Goal: Information Seeking & Learning: Find specific fact

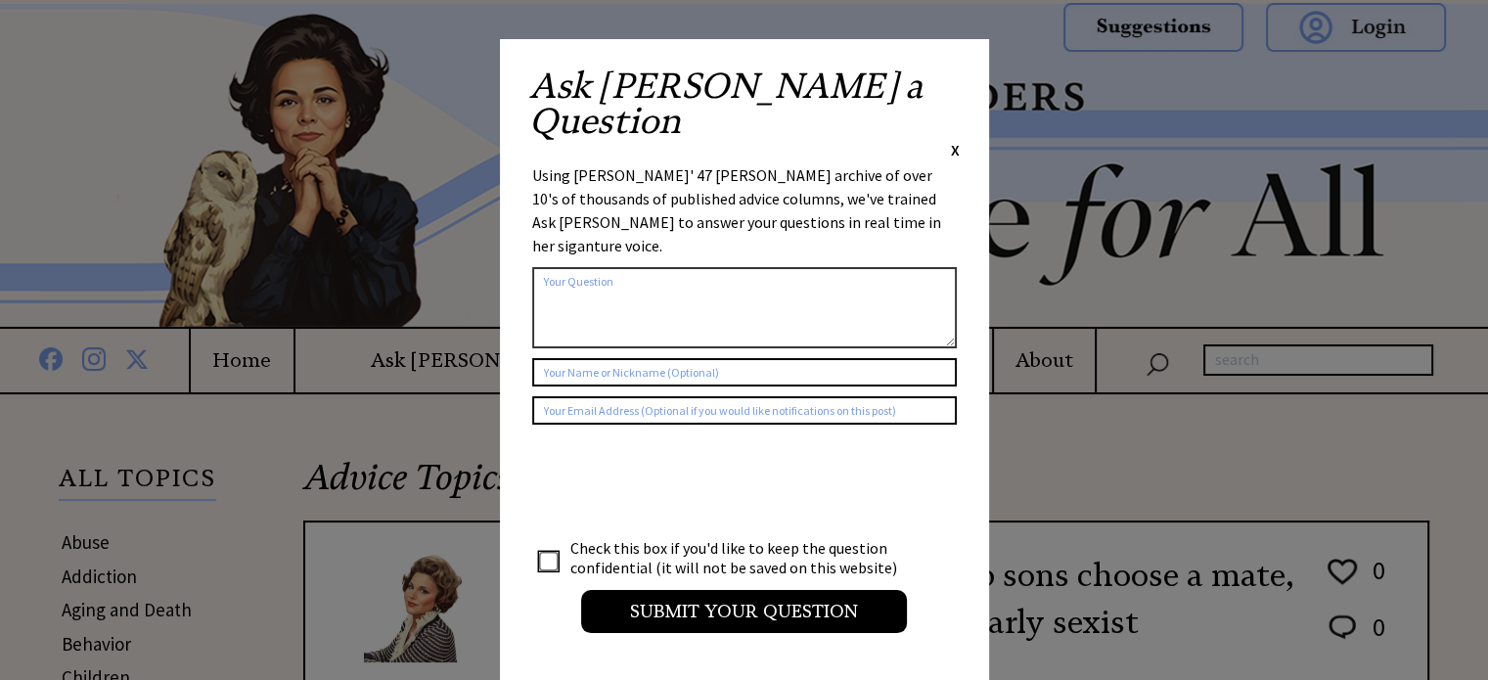
click at [953, 140] on span "X" at bounding box center [955, 150] width 9 height 20
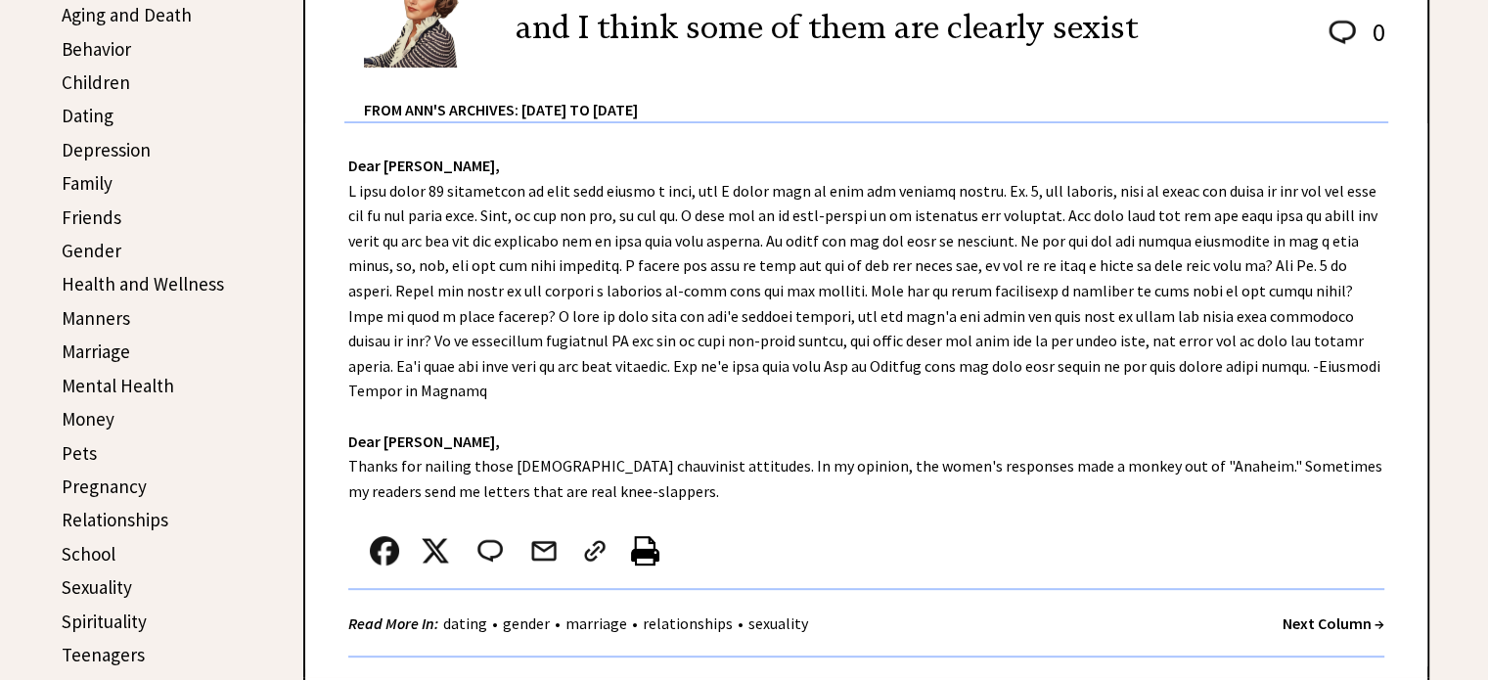
scroll to position [1190, 0]
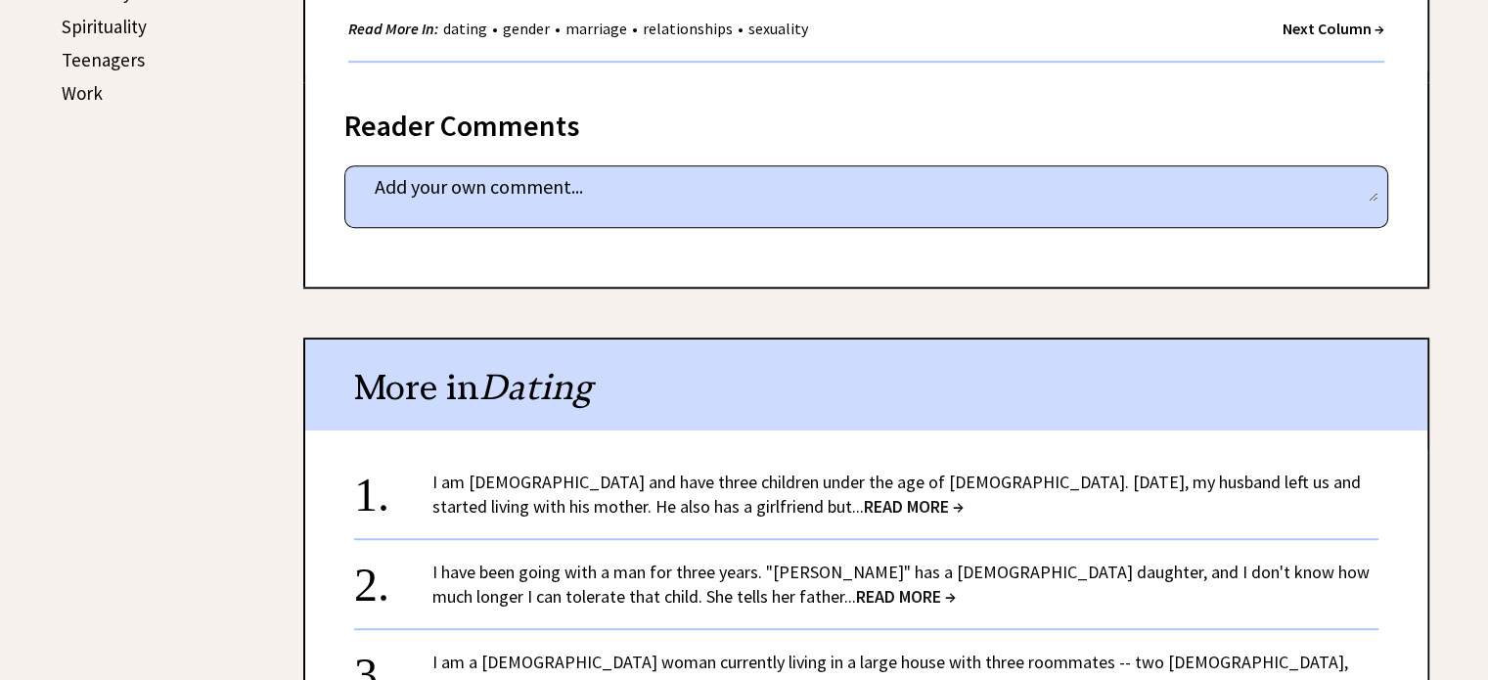
click at [864, 496] on span "READ MORE →" at bounding box center [914, 506] width 100 height 23
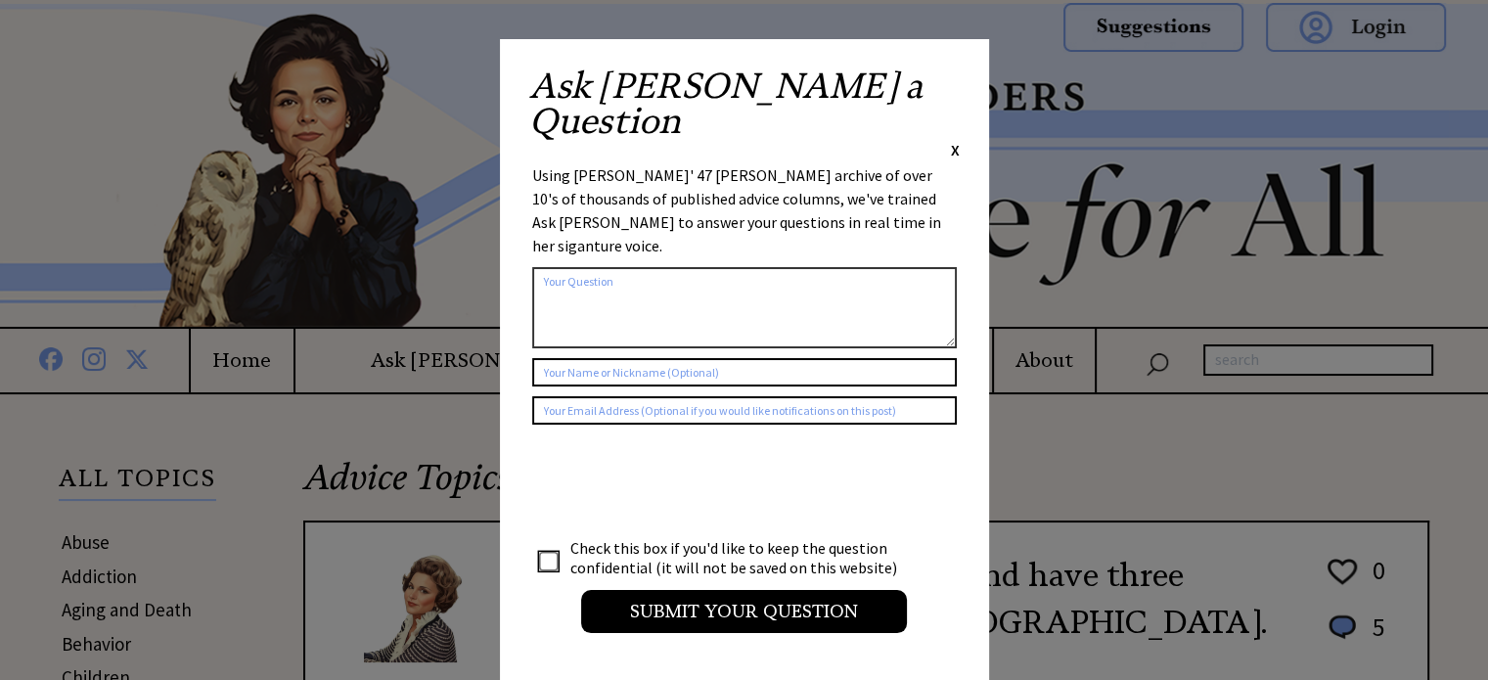
click at [951, 140] on span "X" at bounding box center [955, 150] width 9 height 20
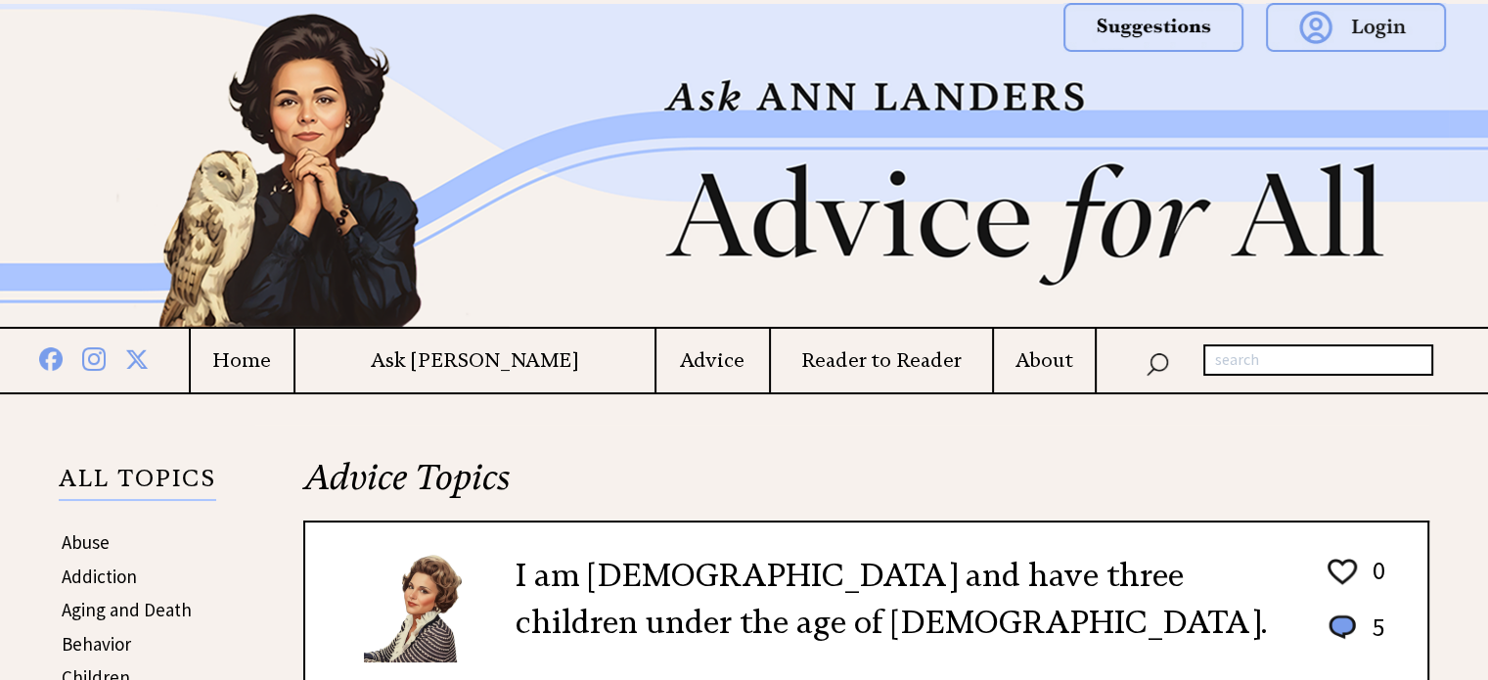
scroll to position [595, 0]
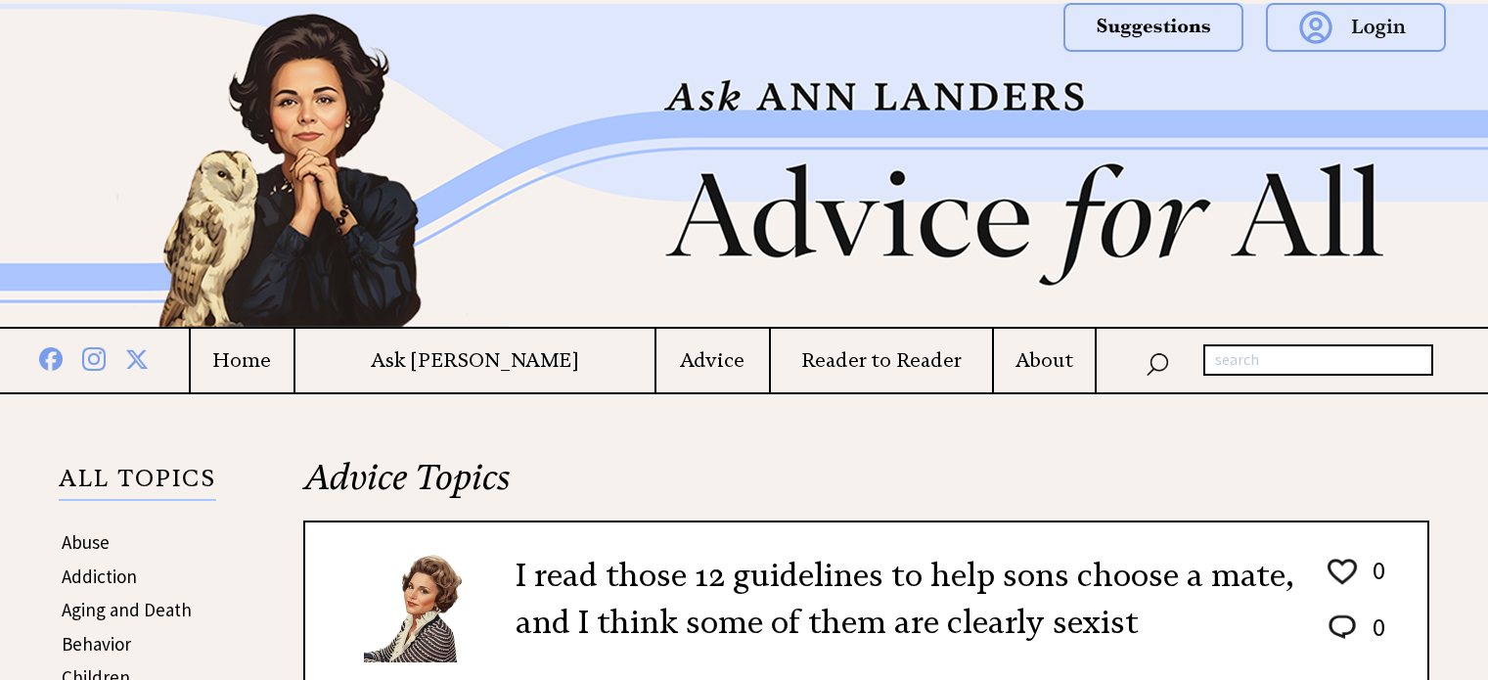
scroll to position [1190, 0]
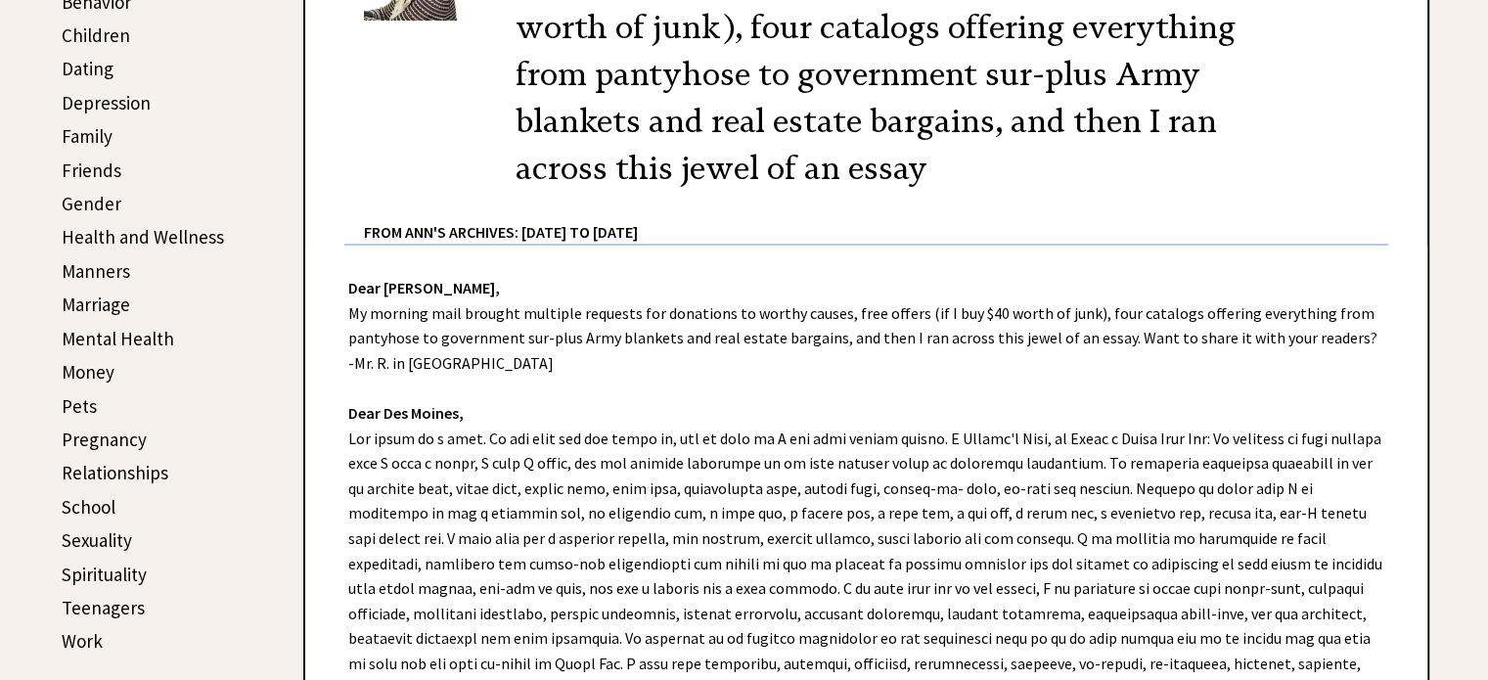
scroll to position [46, 0]
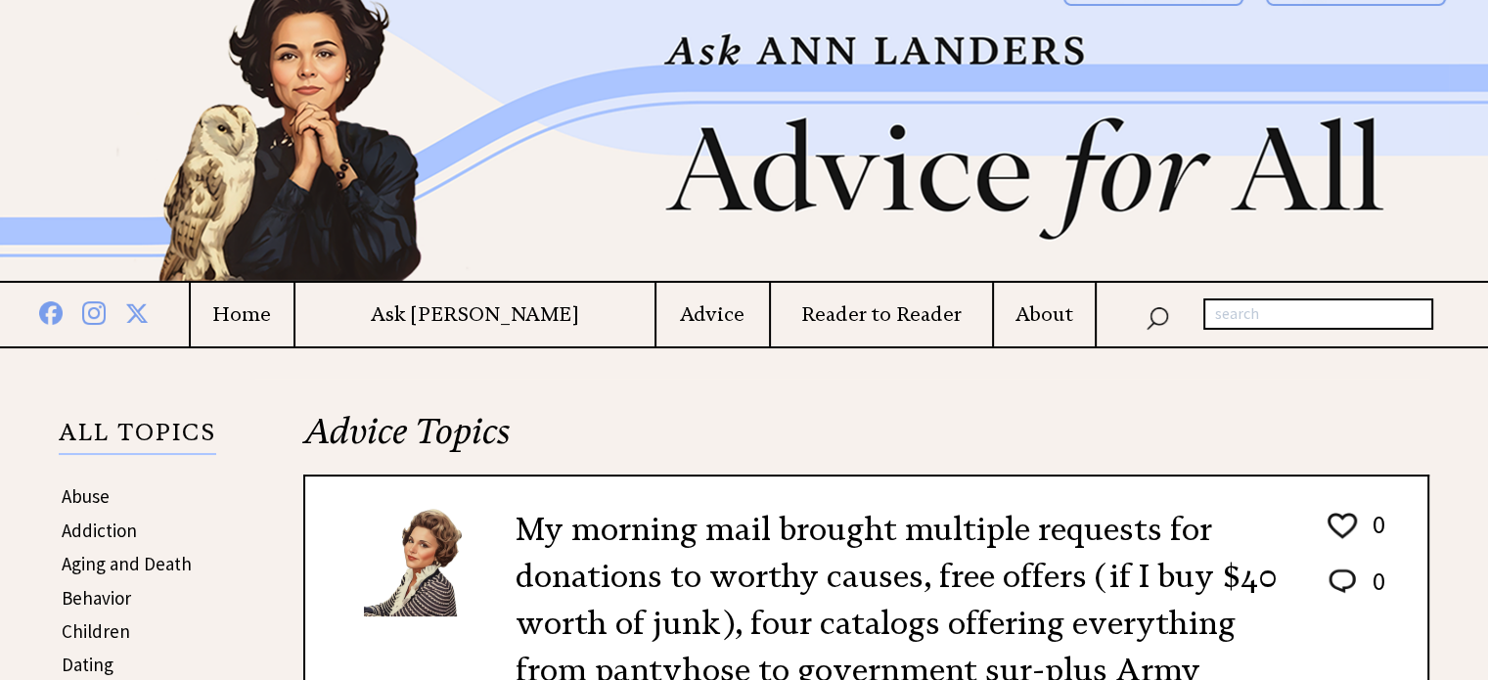
click at [1317, 304] on input "text" at bounding box center [1319, 313] width 230 height 31
type input "pantyhose"
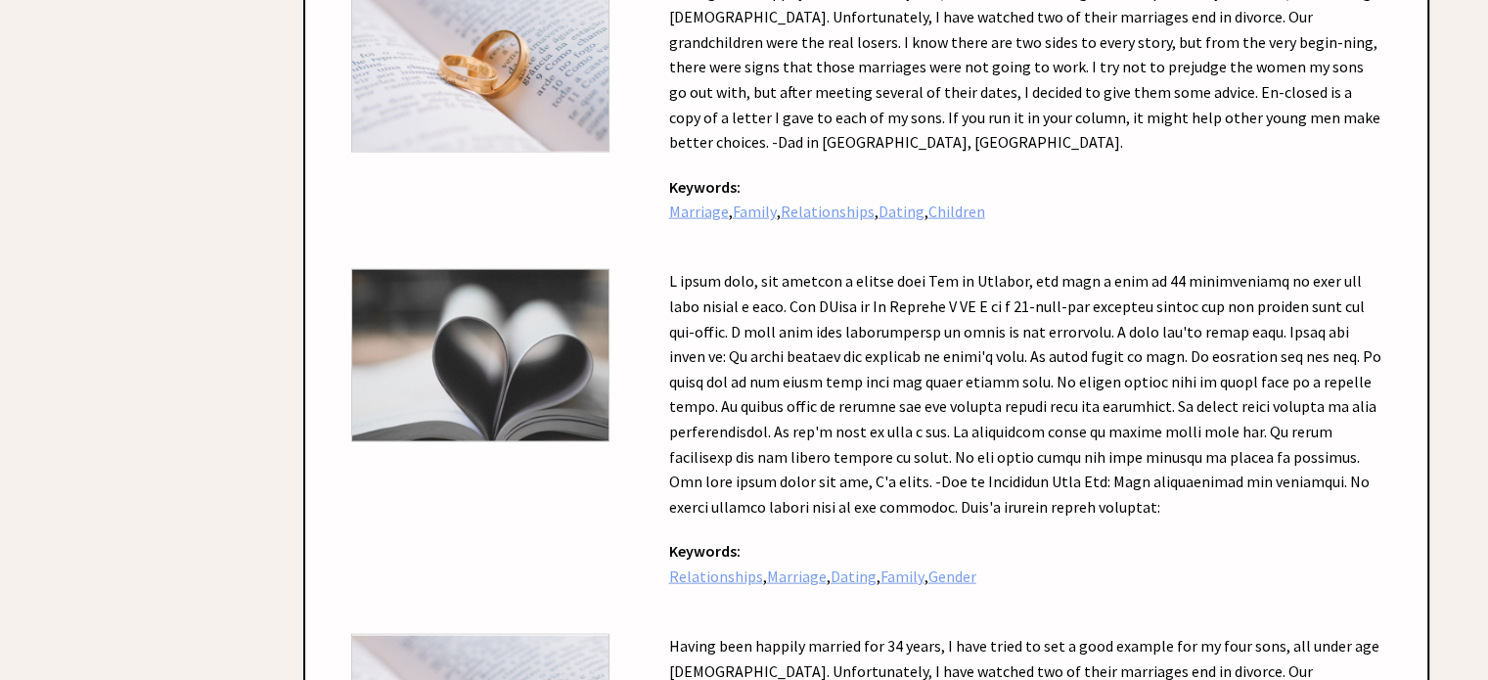
scroll to position [4198, 0]
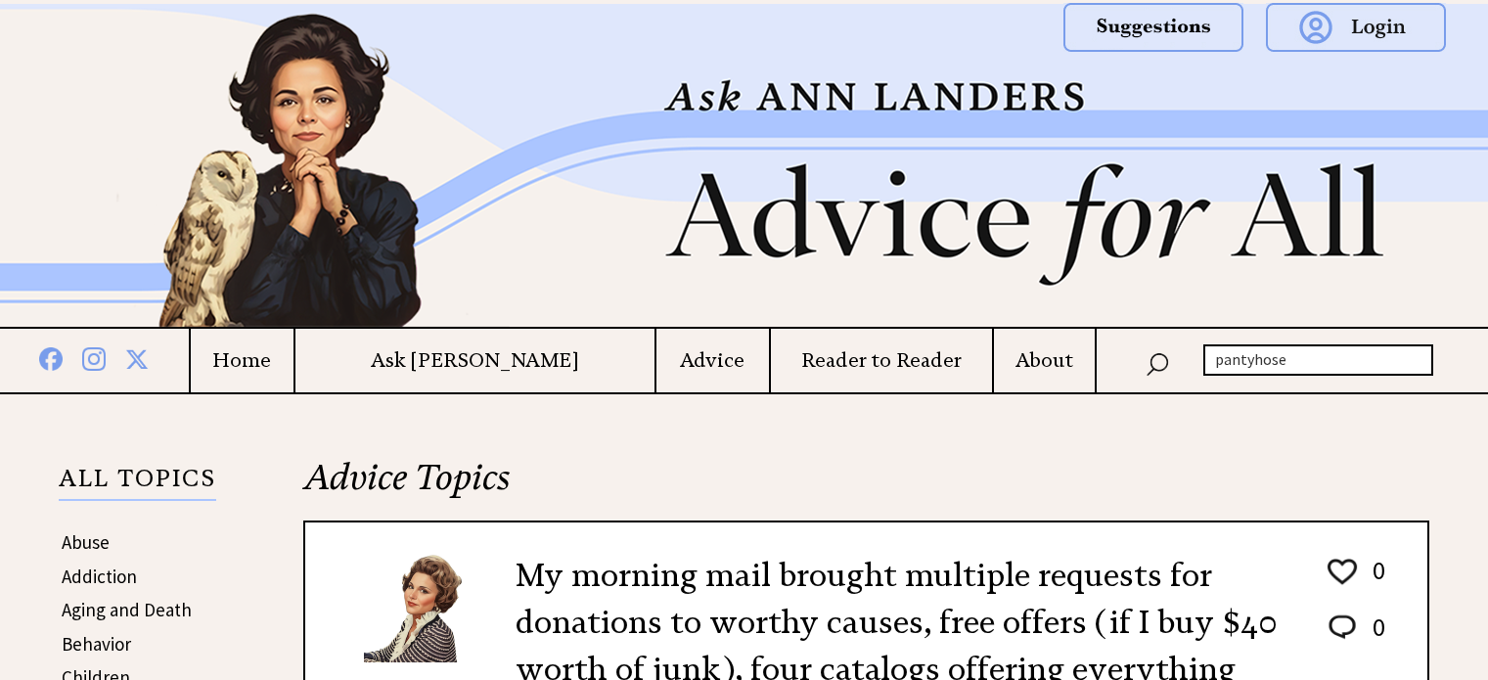
scroll to position [46, 0]
